Goal: Task Accomplishment & Management: Use online tool/utility

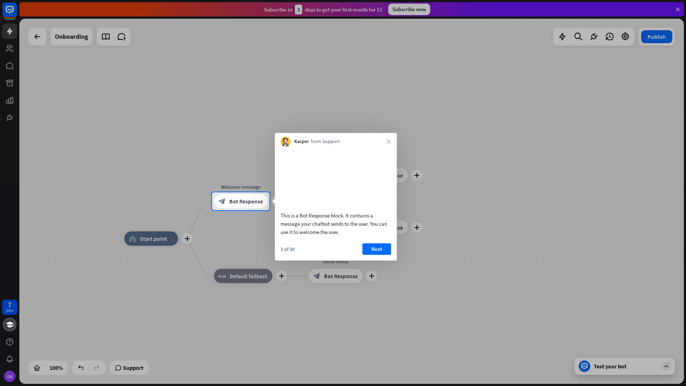
click at [383, 255] on button "Next" at bounding box center [377, 248] width 29 height 11
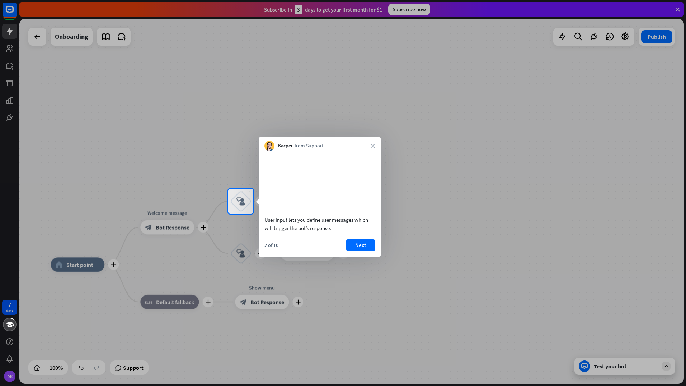
click at [363, 251] on button "Next" at bounding box center [360, 244] width 29 height 11
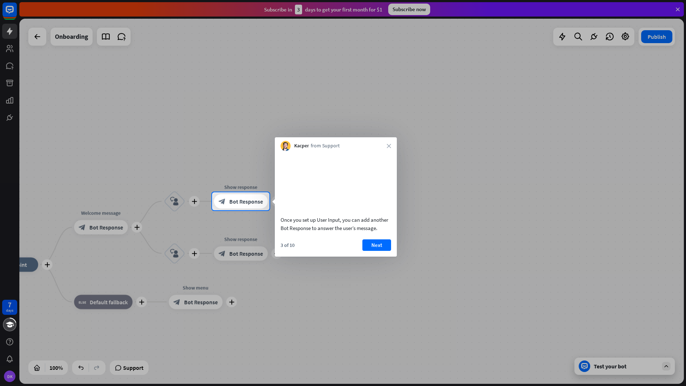
click at [377, 251] on button "Next" at bounding box center [377, 244] width 29 height 11
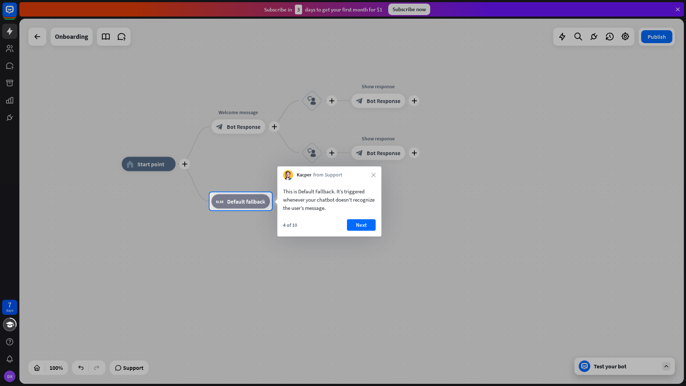
click at [362, 228] on button "Next" at bounding box center [361, 224] width 29 height 11
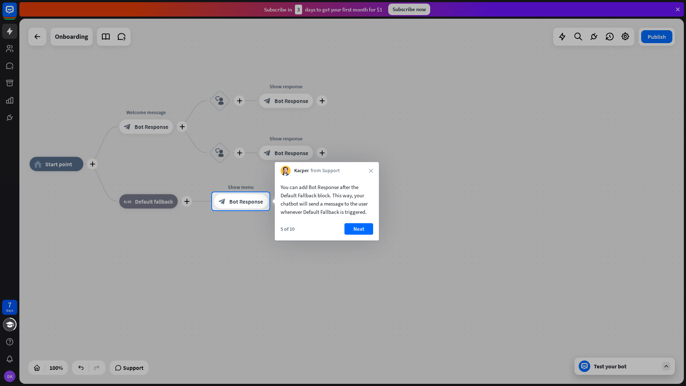
click at [364, 227] on button "Next" at bounding box center [359, 228] width 29 height 11
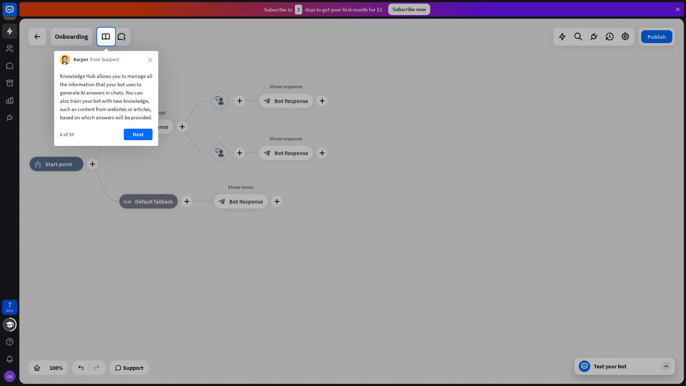
click at [148, 140] on button "Next" at bounding box center [138, 134] width 29 height 11
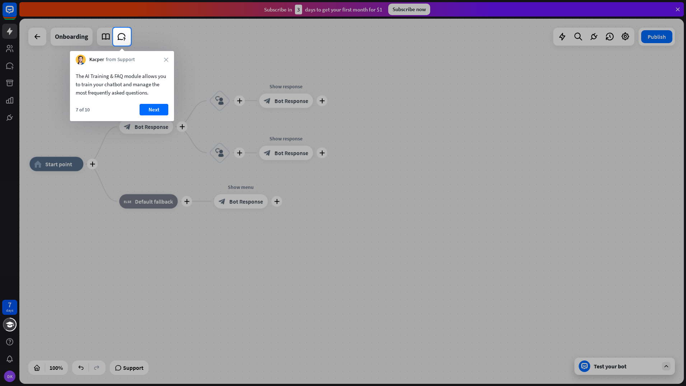
click at [163, 113] on button "Next" at bounding box center [154, 109] width 29 height 11
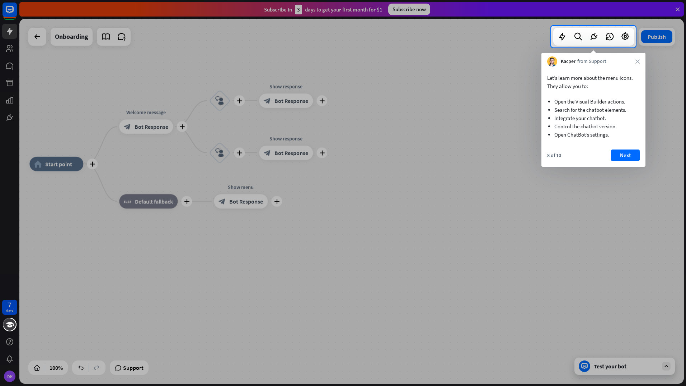
click at [628, 145] on div "Let’s learn more about the menu icons. They allow you to: Open the Visual Build…" at bounding box center [594, 105] width 104 height 79
click at [625, 153] on button "Next" at bounding box center [625, 154] width 29 height 11
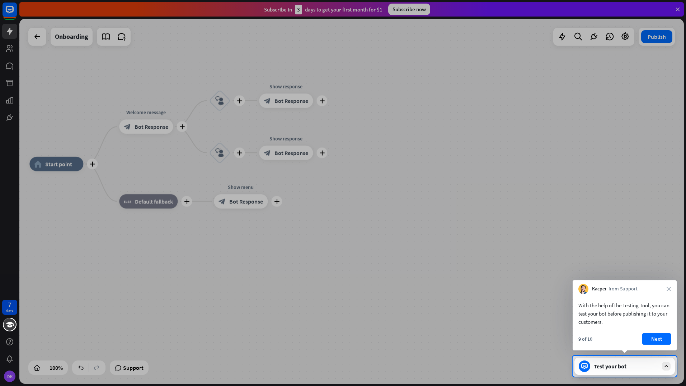
click at [655, 338] on button "Next" at bounding box center [657, 338] width 29 height 11
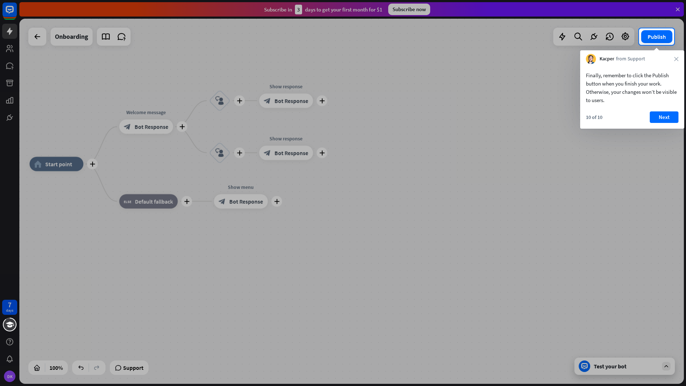
click at [670, 117] on button "Next" at bounding box center [664, 116] width 29 height 11
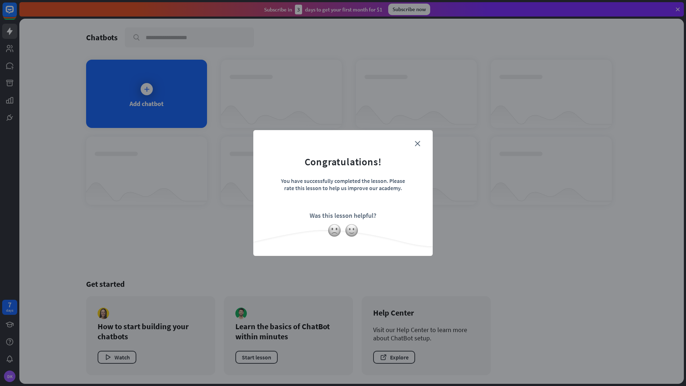
click at [419, 143] on icon "close" at bounding box center [417, 143] width 5 height 5
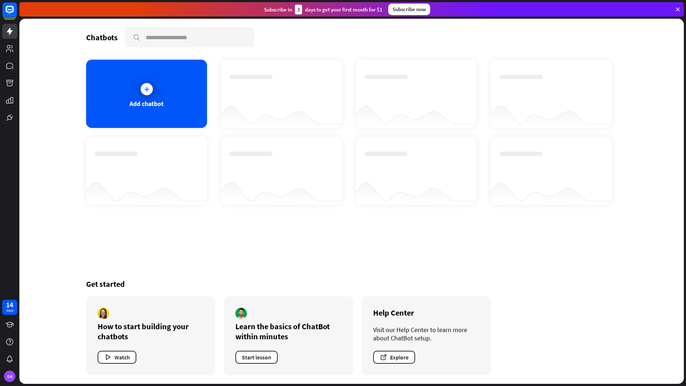
click at [136, 88] on div "Add chatbot" at bounding box center [146, 94] width 121 height 68
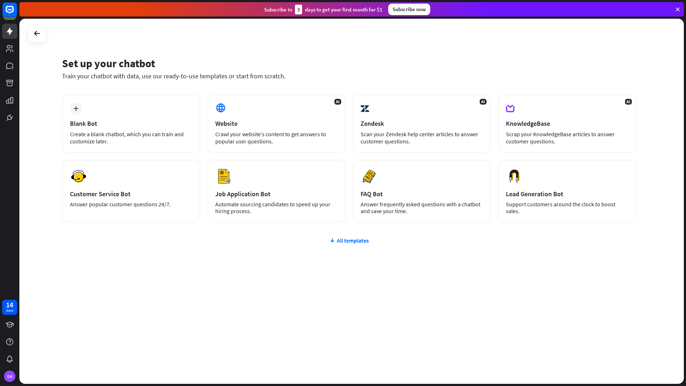
click at [347, 238] on div "All templates" at bounding box center [349, 240] width 574 height 7
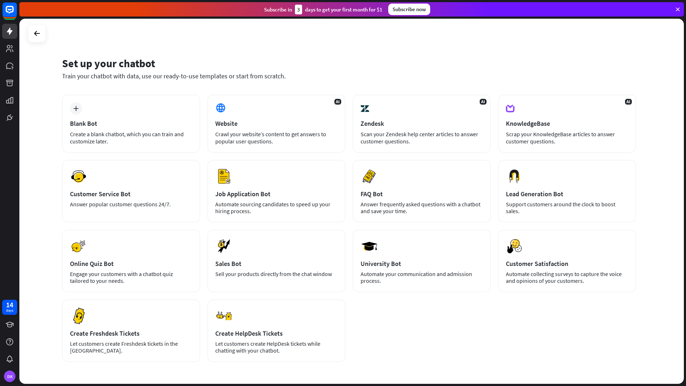
click at [108, 128] on div "plus Blank Bot Create a blank chatbot, which you can train and customize later." at bounding box center [131, 123] width 138 height 58
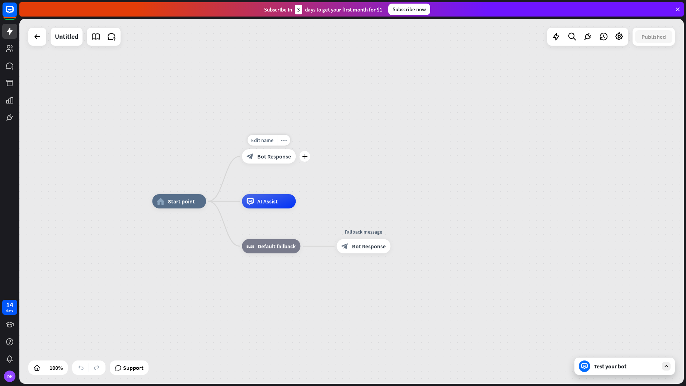
click at [277, 155] on span "Bot Response" at bounding box center [274, 156] width 34 height 7
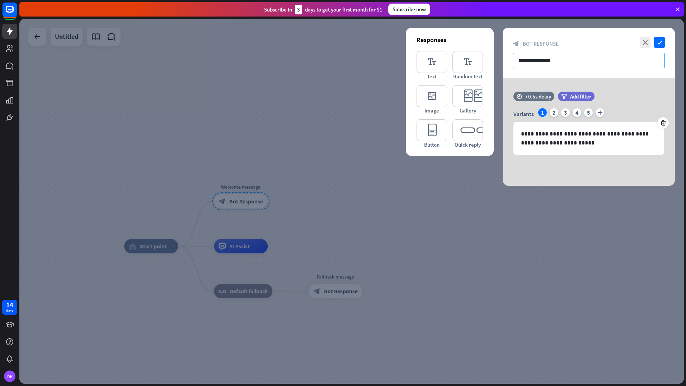
drag, startPoint x: 568, startPoint y: 64, endPoint x: 472, endPoint y: 58, distance: 96.4
click at [503, 58] on div "**********" at bounding box center [589, 107] width 172 height 158
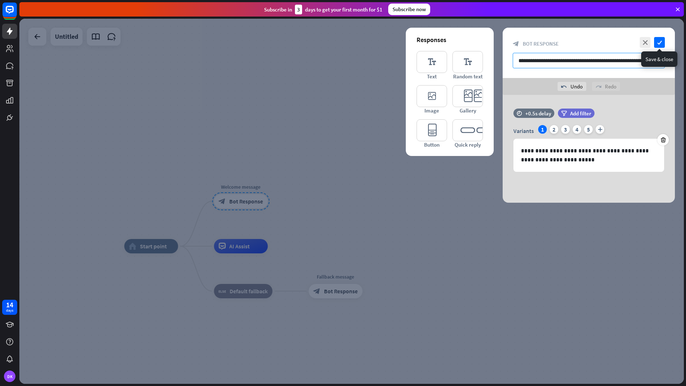
type input "**********"
click at [659, 39] on icon "check" at bounding box center [660, 42] width 11 height 11
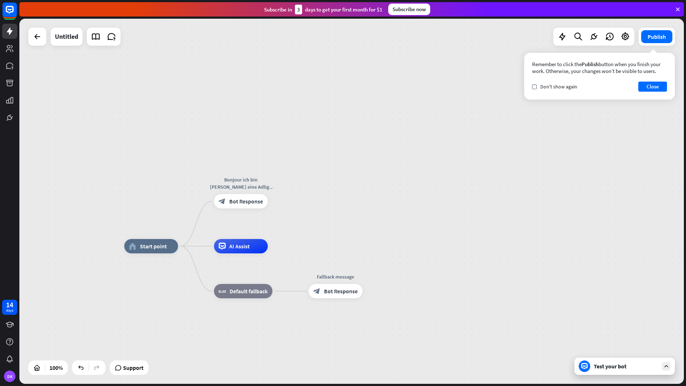
click at [661, 83] on button "Close" at bounding box center [653, 87] width 29 height 10
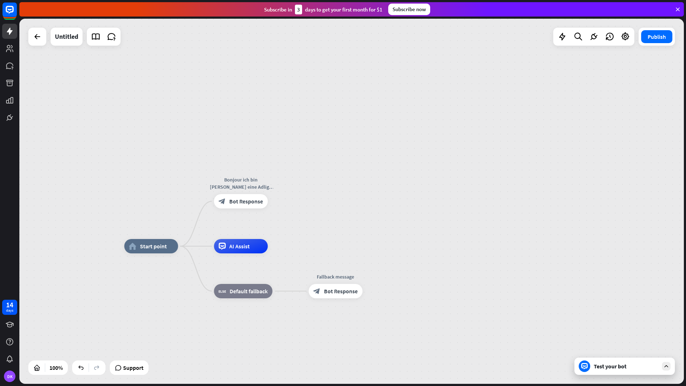
click at [613, 362] on div "Test your bot" at bounding box center [626, 365] width 65 height 7
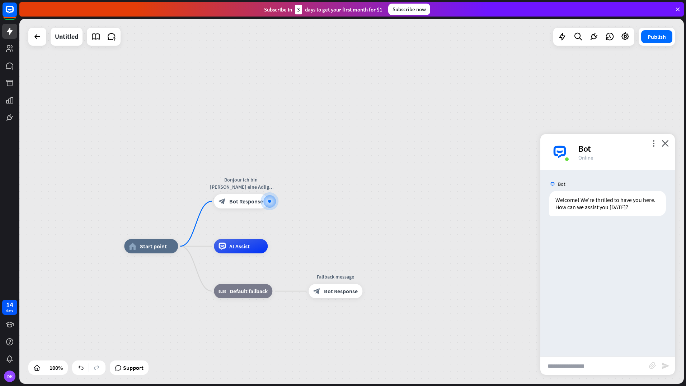
click at [554, 361] on input "text" at bounding box center [595, 366] width 109 height 18
type input "**"
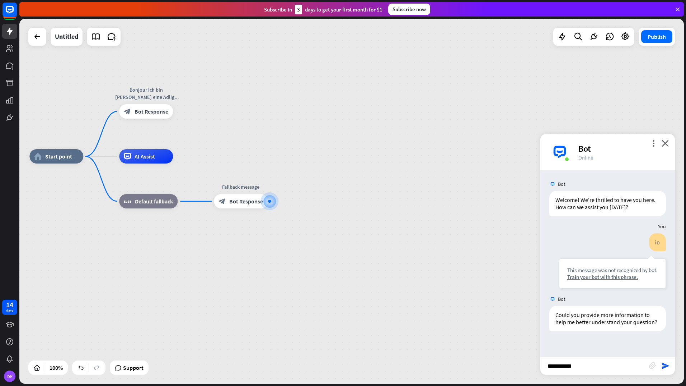
type input "**********"
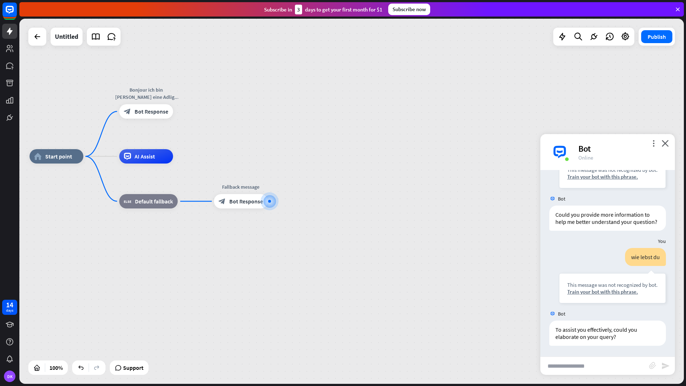
scroll to position [107, 0]
click at [667, 144] on icon "close" at bounding box center [665, 143] width 7 height 7
